Goal: Task Accomplishment & Management: Complete application form

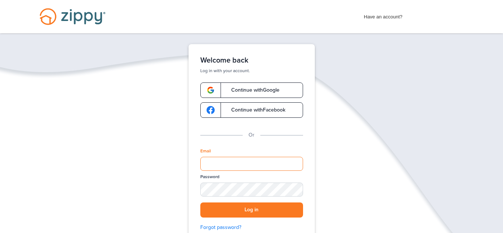
click at [213, 165] on input "Email" at bounding box center [251, 164] width 103 height 14
type input "**********"
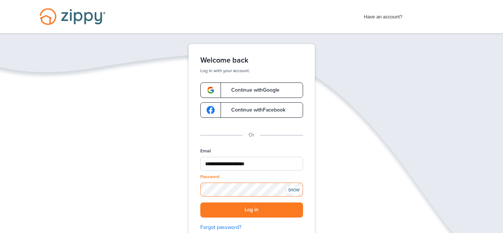
click at [200, 203] on button "Log in" at bounding box center [251, 210] width 103 height 15
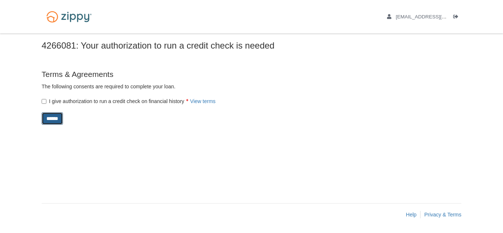
click at [52, 120] on input "******" at bounding box center [52, 118] width 21 height 13
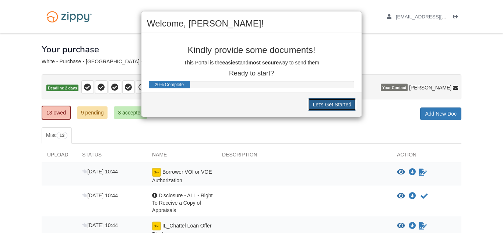
click at [329, 106] on button "Let's Get Started" at bounding box center [332, 104] width 48 height 13
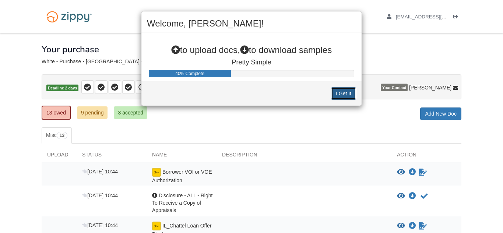
click at [340, 93] on button "I Get It" at bounding box center [343, 93] width 25 height 13
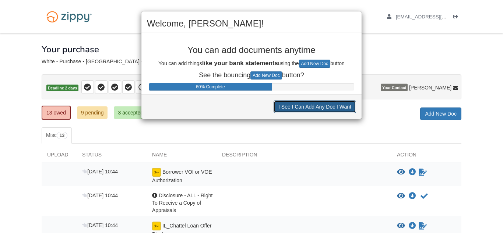
click at [327, 110] on button "I See I Can Add Any Doc I Want" at bounding box center [315, 107] width 83 height 13
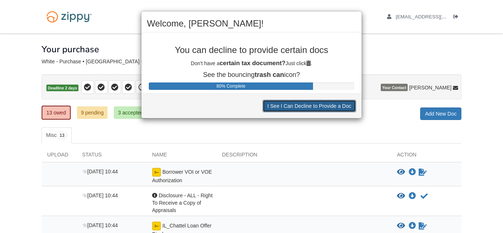
click at [327, 110] on button "I See I Can Decline to Provide a Doc" at bounding box center [310, 106] width 94 height 13
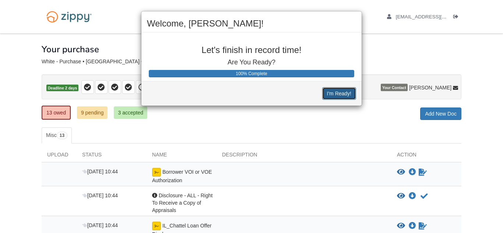
click at [338, 94] on button "I'm Ready!" at bounding box center [339, 93] width 34 height 13
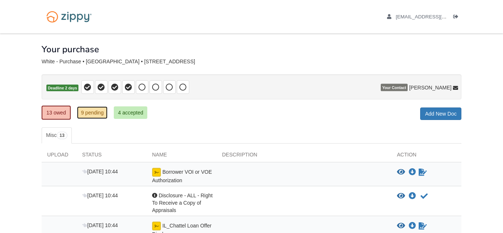
click at [96, 112] on link "9 pending" at bounding box center [92, 112] width 31 height 13
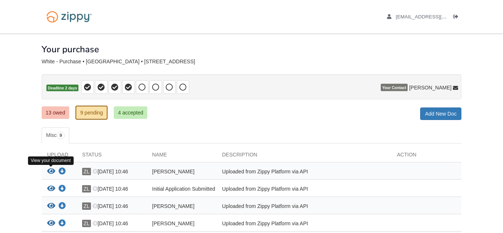
click at [50, 169] on icon "View Joyce_White_sms_consent" at bounding box center [51, 171] width 8 height 7
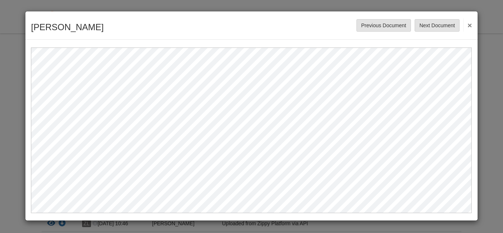
click at [470, 25] on button "×" at bounding box center [467, 24] width 8 height 13
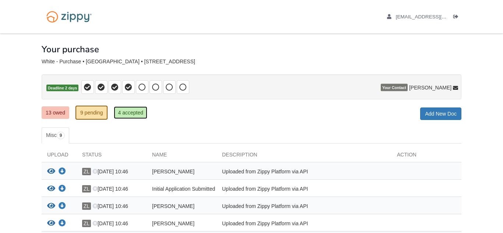
click at [130, 114] on link "4 accepted" at bounding box center [131, 112] width 34 height 13
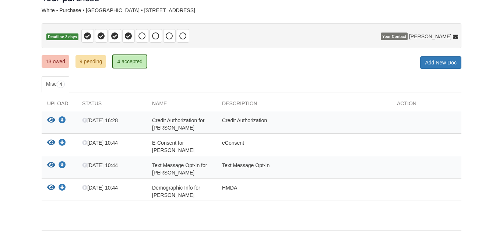
scroll to position [58, 0]
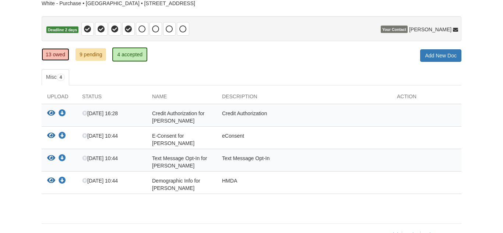
click at [54, 54] on link "13 owed" at bounding box center [56, 54] width 28 height 13
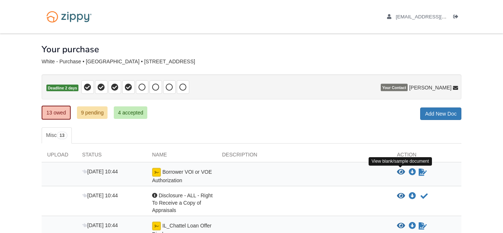
click at [401, 171] on icon "View Borrower VOI or VOE Authorization" at bounding box center [401, 172] width 8 height 7
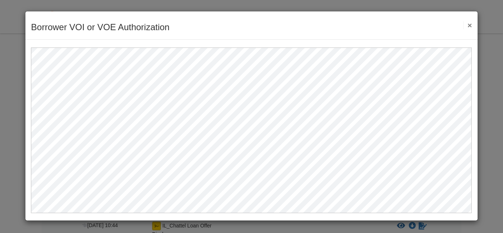
click at [470, 24] on button "×" at bounding box center [467, 25] width 8 height 8
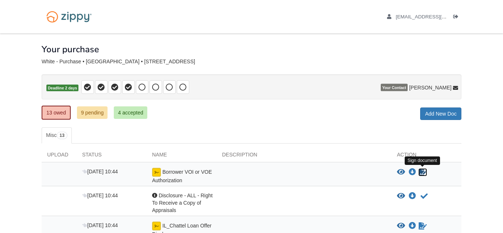
click at [421, 173] on icon "Sign Form" at bounding box center [423, 172] width 8 height 7
